Goal: Share content

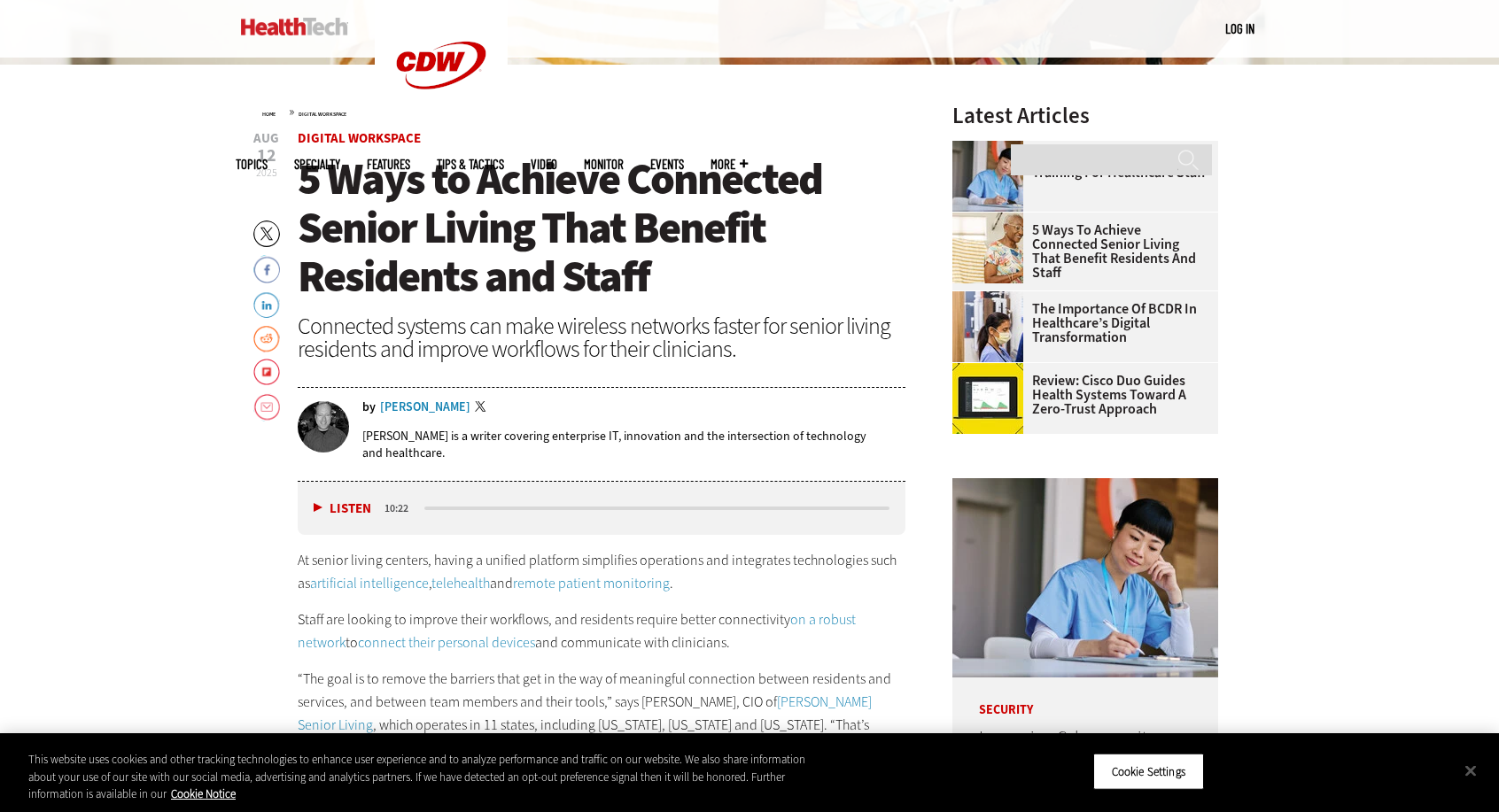
scroll to position [620, 0]
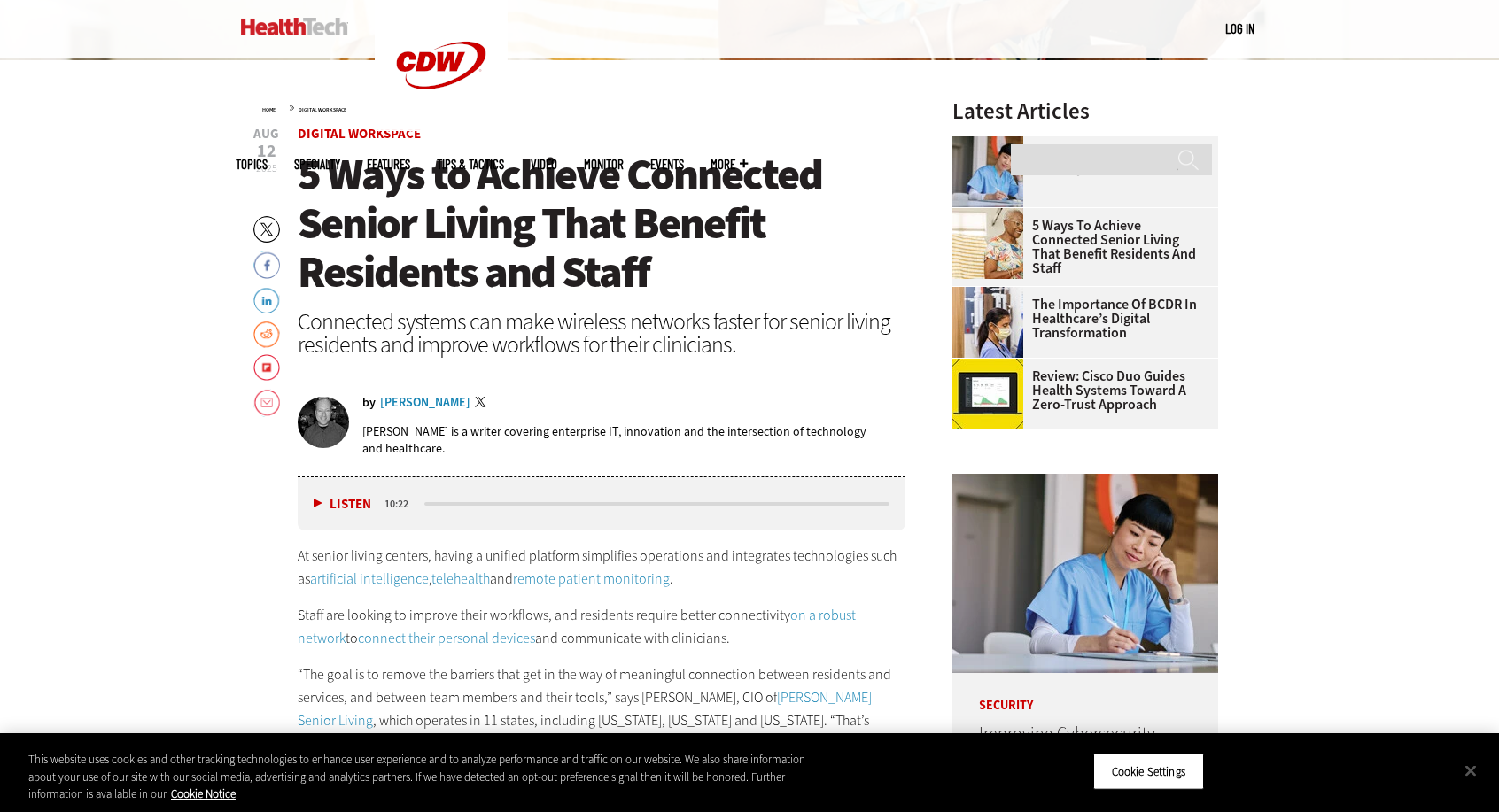
click at [334, 421] on img at bounding box center [323, 422] width 51 height 51
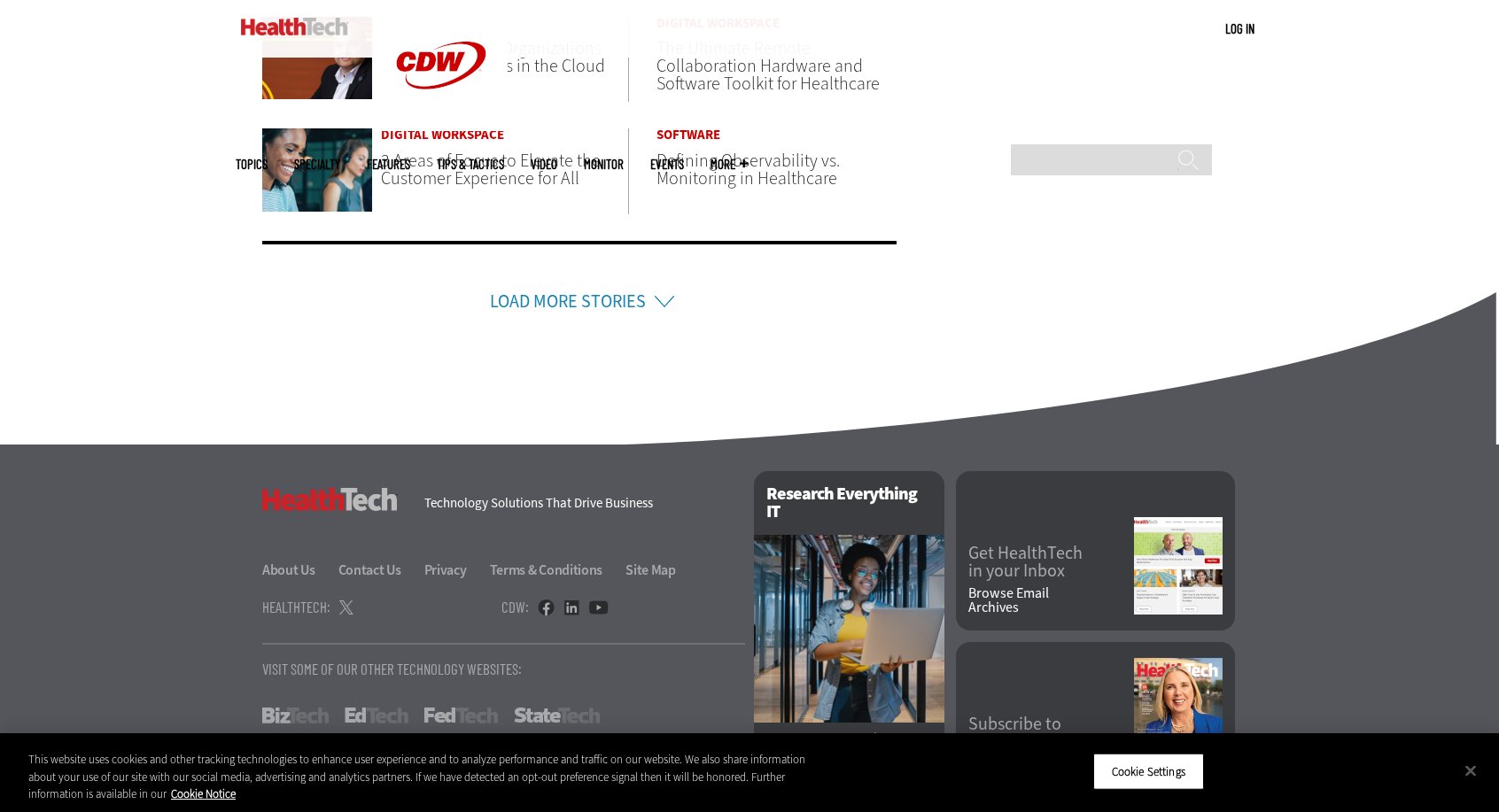
scroll to position [1414, 0]
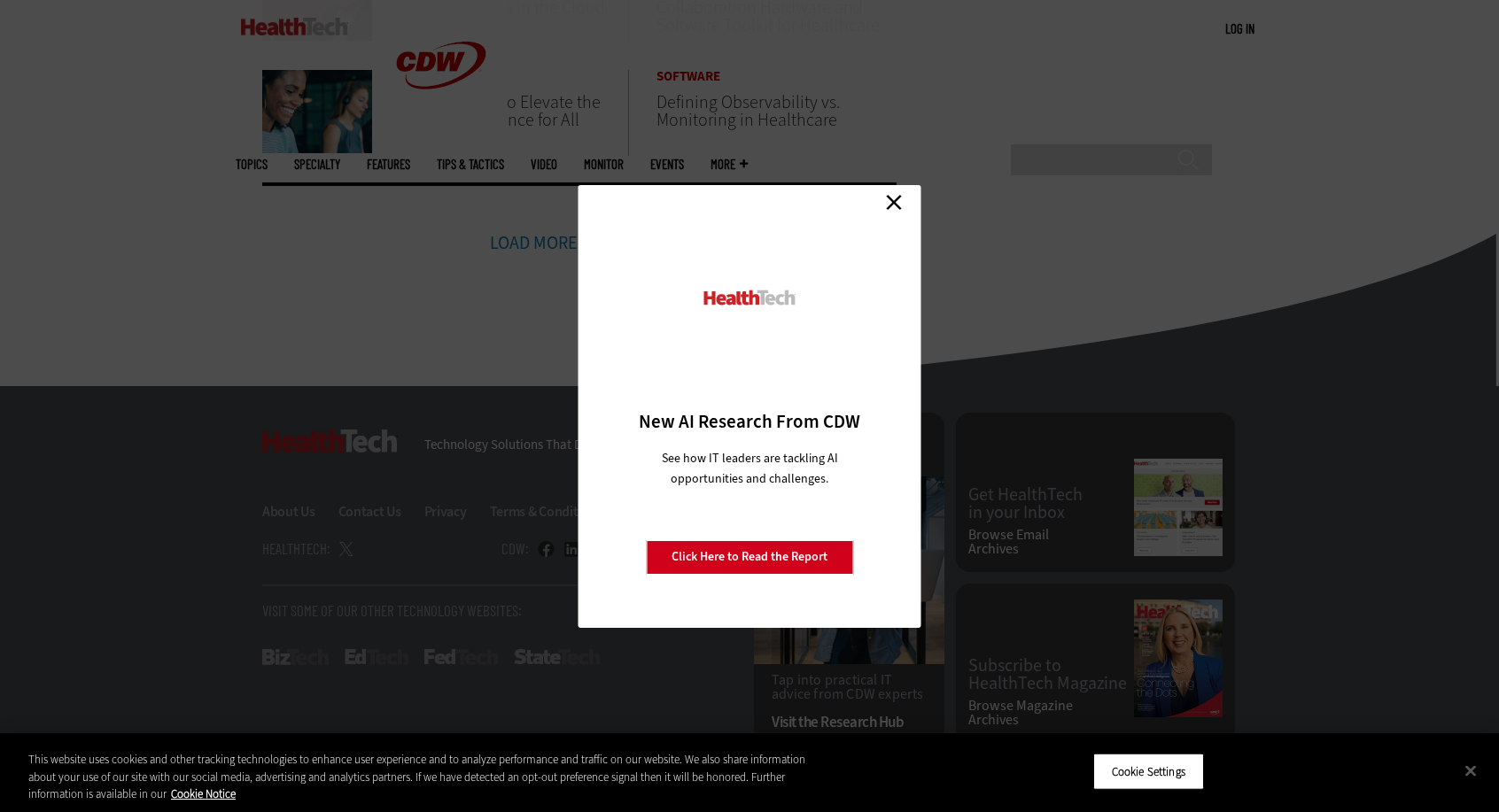
click at [889, 203] on link "Close" at bounding box center [894, 203] width 27 height 27
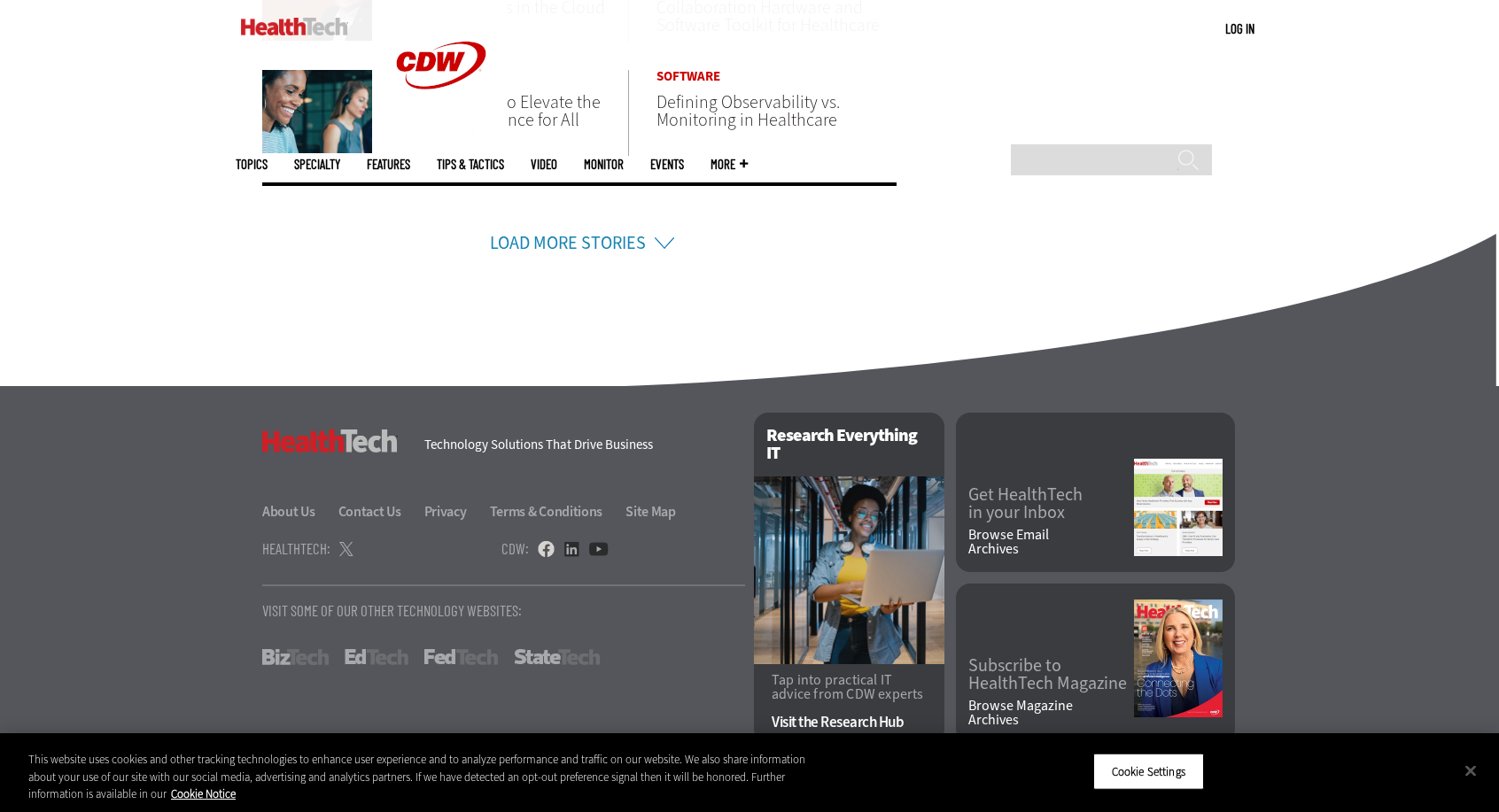
click at [544, 548] on link at bounding box center [546, 549] width 17 height 16
click at [565, 547] on link at bounding box center [571, 549] width 16 height 16
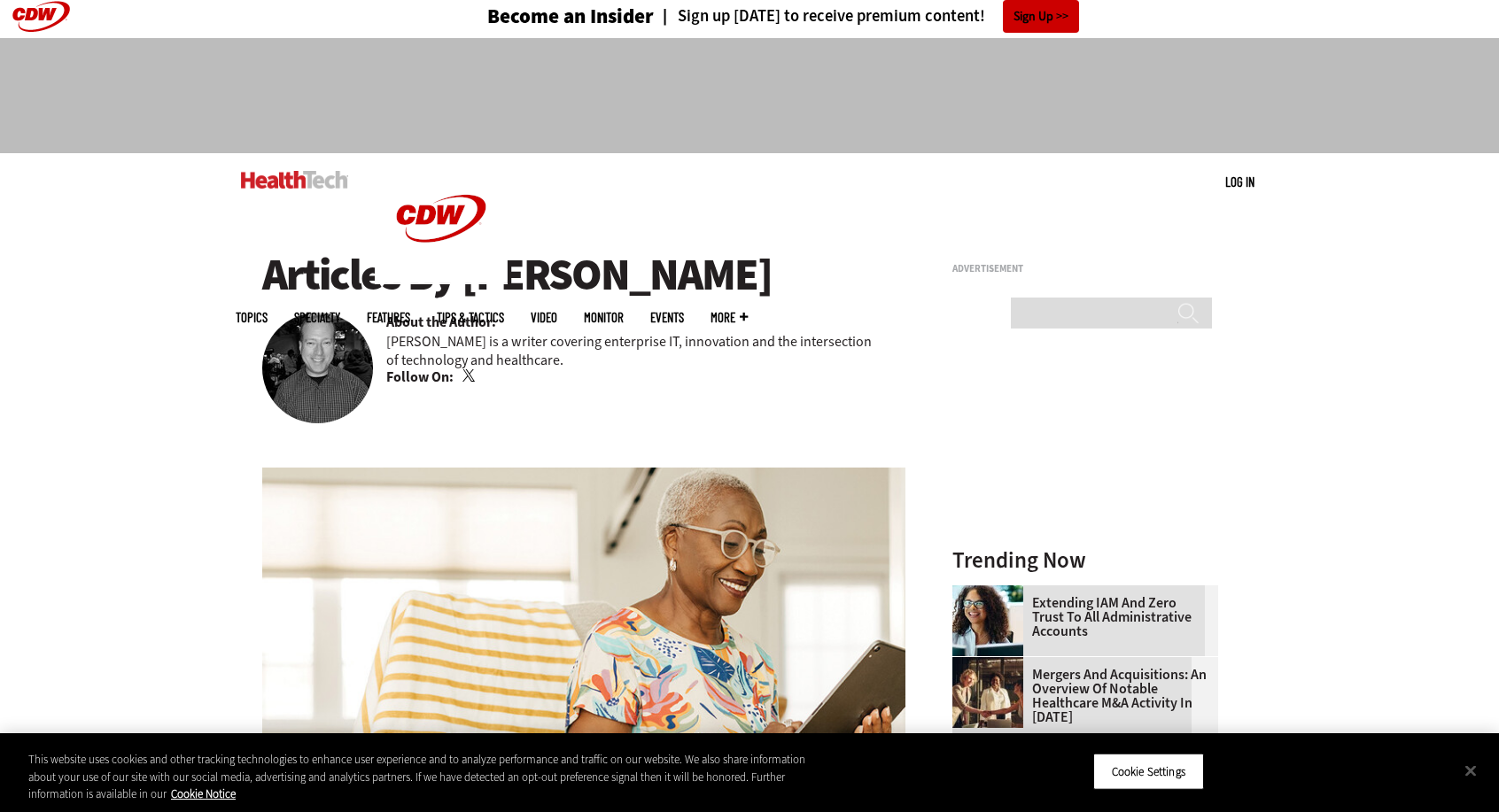
scroll to position [0, 0]
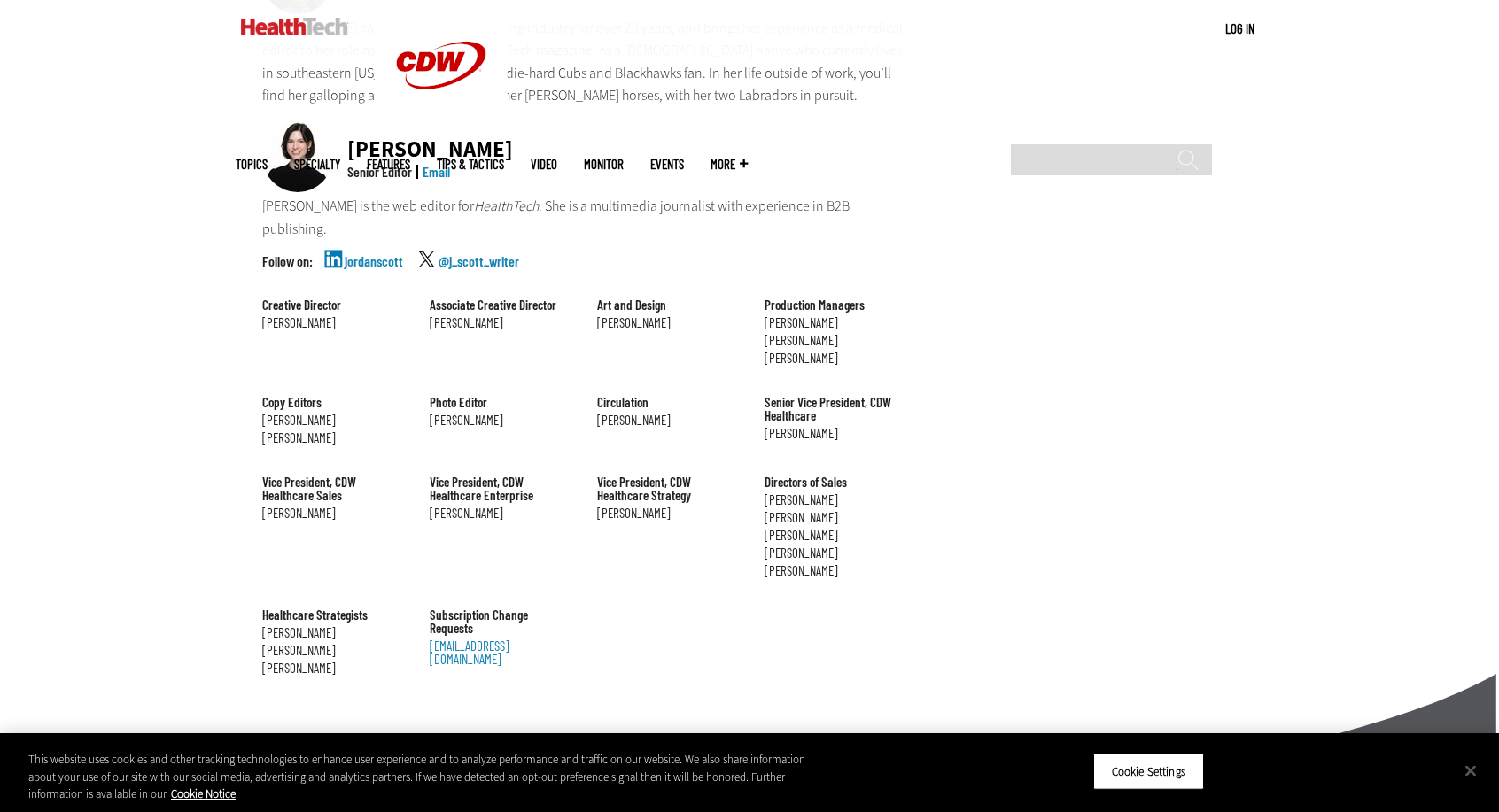
scroll to position [1978, 0]
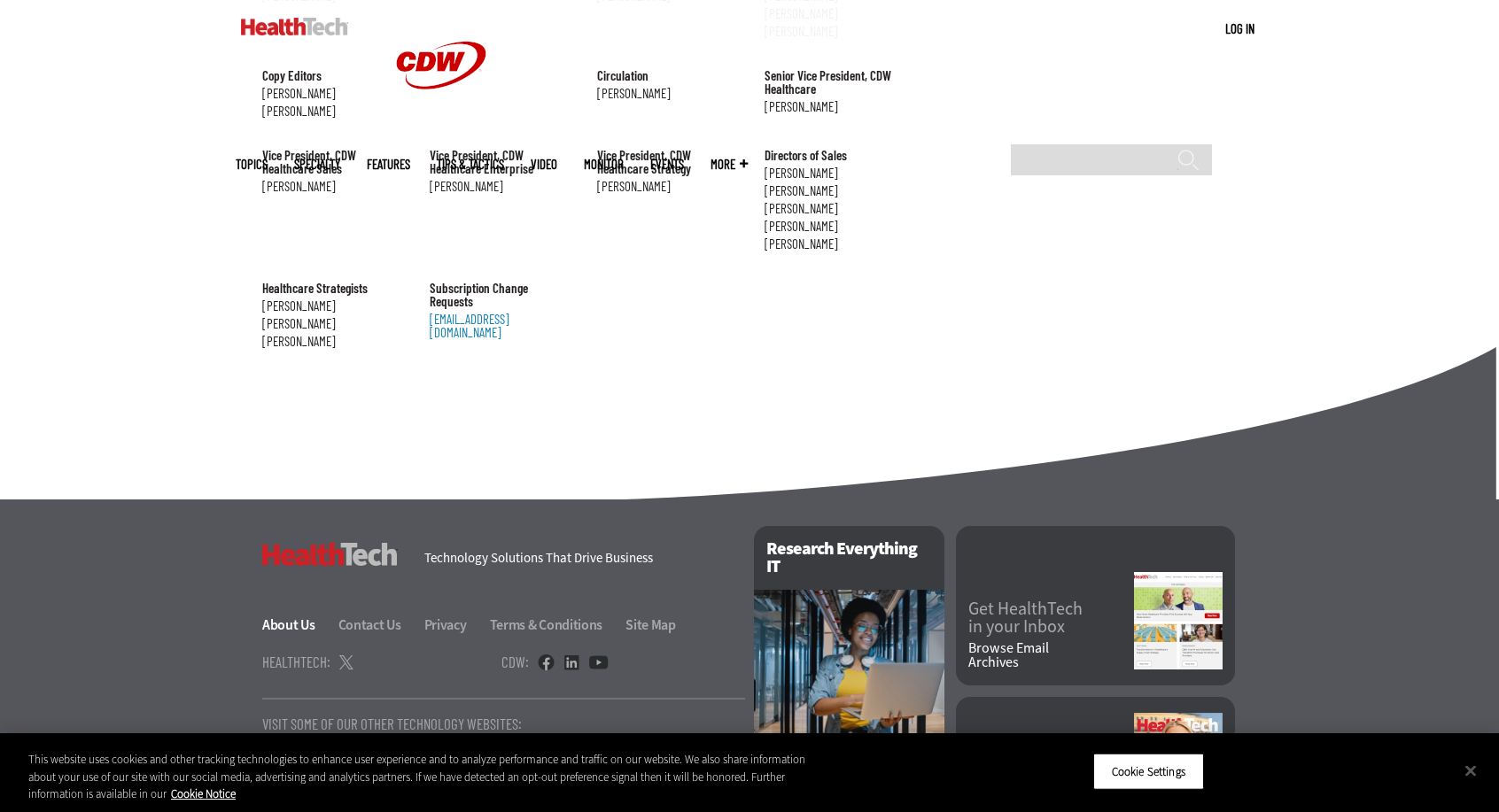
click at [301, 615] on link "About Us" at bounding box center [299, 625] width 73 height 19
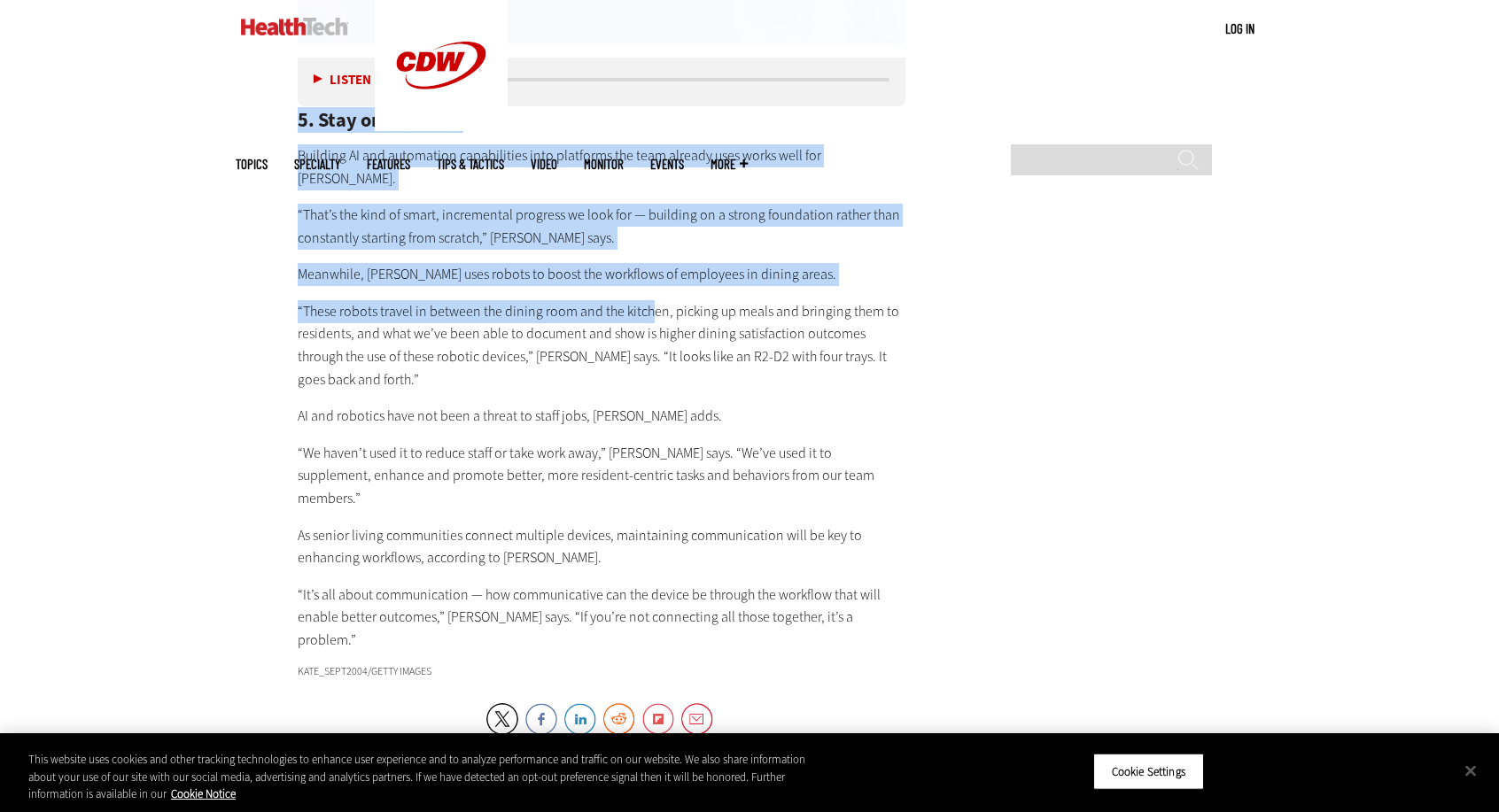
scroll to position [4341, 0]
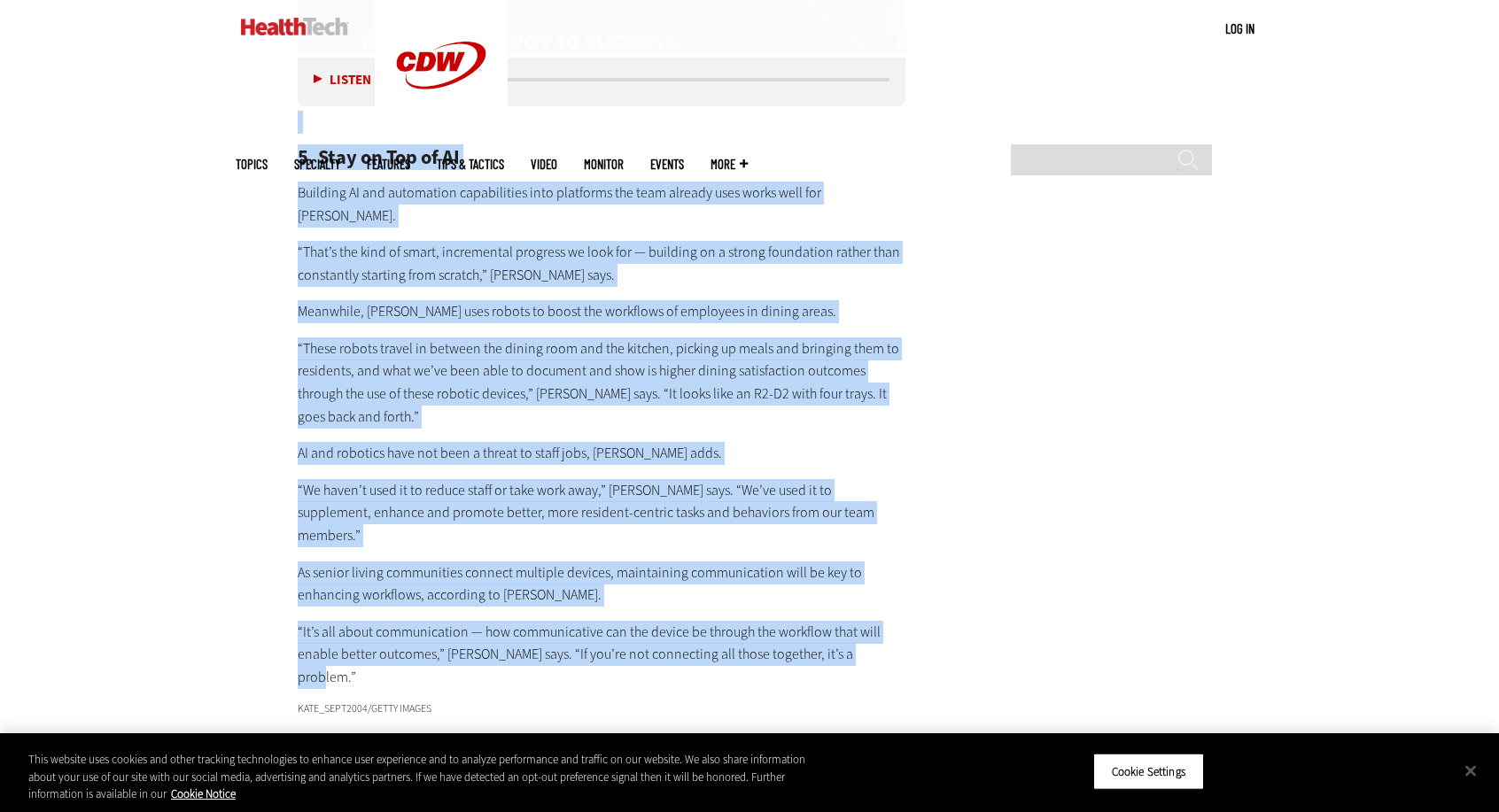
drag, startPoint x: 286, startPoint y: 285, endPoint x: 884, endPoint y: 561, distance: 658.6
copy div "Lo ipsumd sitame consect, adipis e seddoei temporin utlaboreet doloremagn ali e…"
